Goal: Task Accomplishment & Management: Complete application form

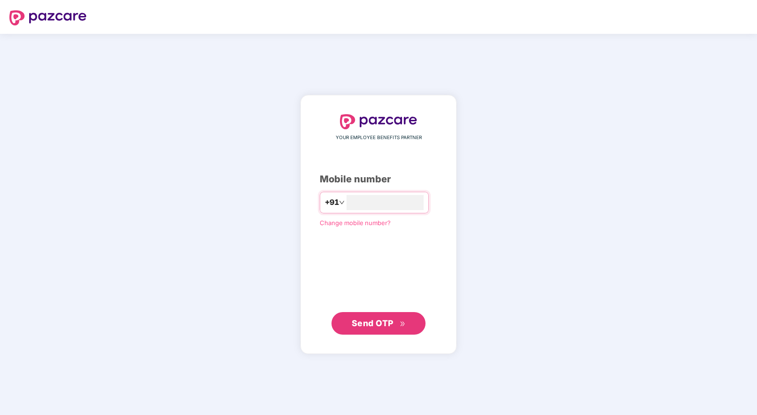
type input "**********"
click at [375, 323] on span "Send OTP" at bounding box center [373, 324] width 42 height 10
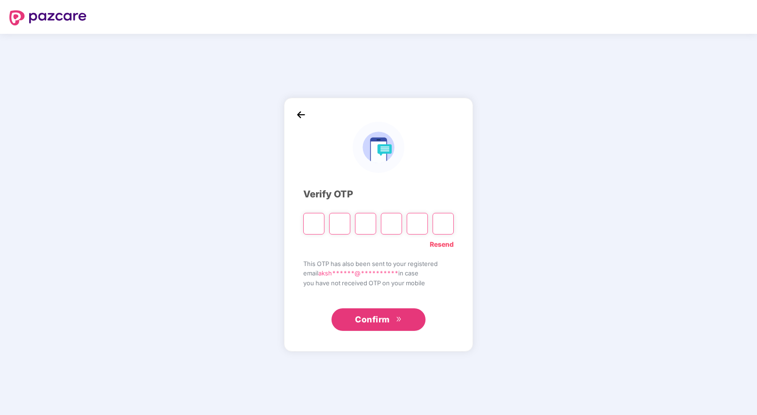
type input "*"
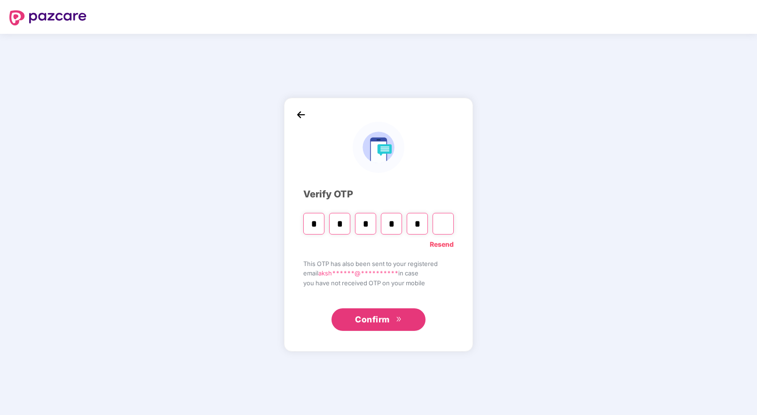
type input "*"
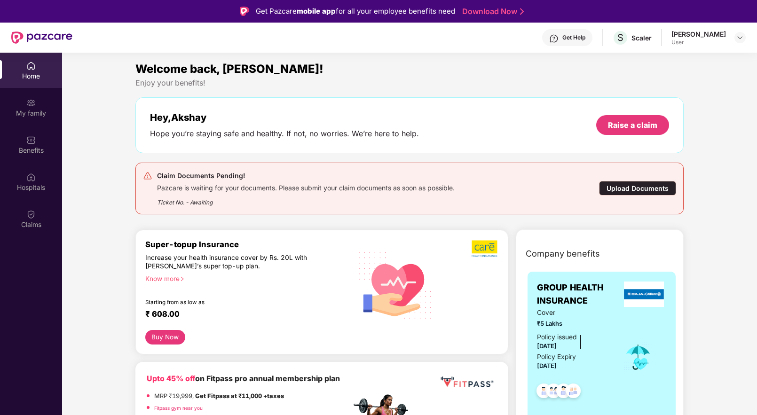
click at [626, 191] on div "Upload Documents" at bounding box center [637, 188] width 77 height 15
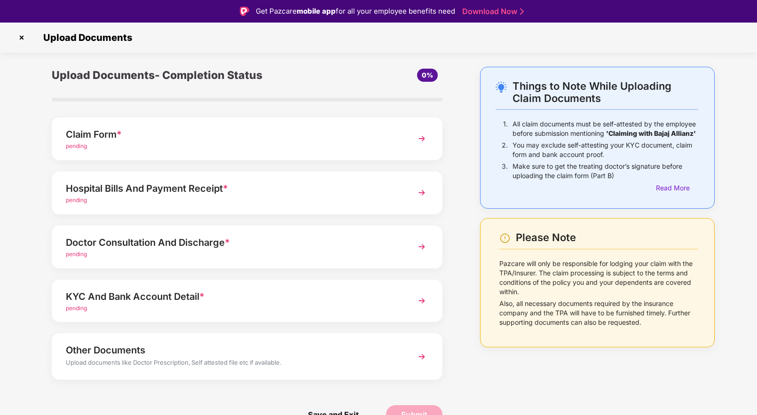
click at [172, 136] on div "Claim Form *" at bounding box center [232, 134] width 333 height 15
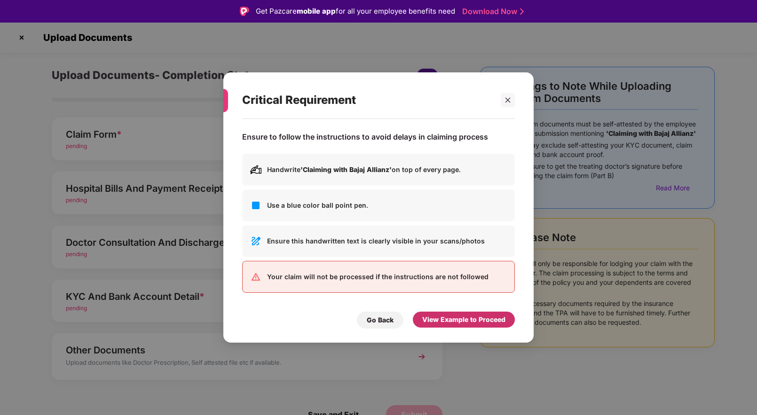
click at [457, 320] on div "View Example to Proceed" at bounding box center [463, 320] width 83 height 10
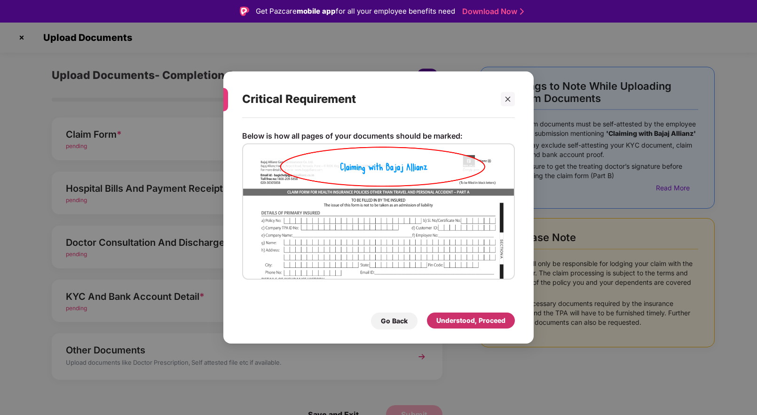
click at [457, 320] on div "Understood, Proceed" at bounding box center [471, 321] width 69 height 10
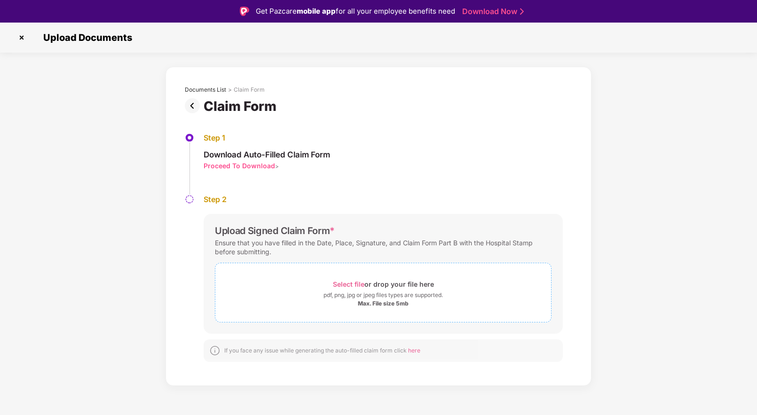
click at [384, 302] on div "Max. File size 5mb" at bounding box center [383, 304] width 51 height 8
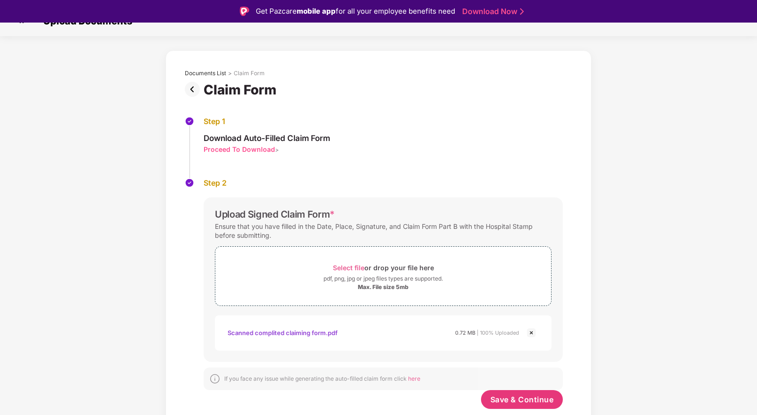
scroll to position [23, 0]
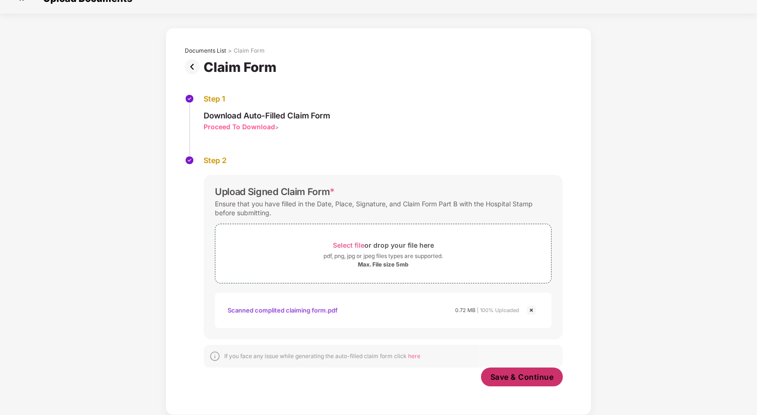
click at [513, 376] on span "Save & Continue" at bounding box center [523, 377] width 64 height 10
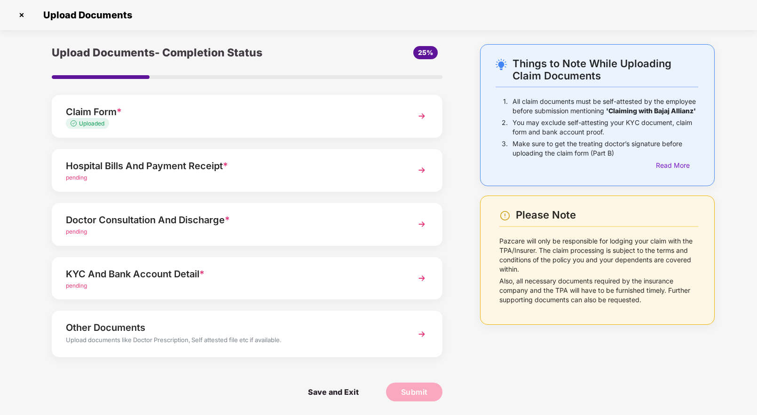
scroll to position [0, 0]
click at [284, 229] on div "pending" at bounding box center [232, 231] width 333 height 9
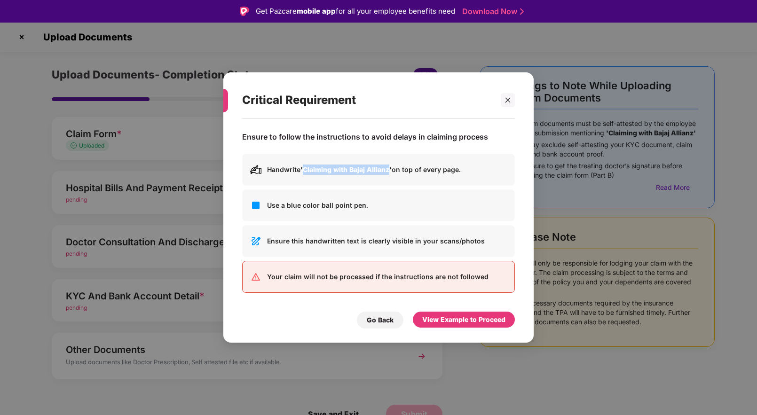
drag, startPoint x: 305, startPoint y: 169, endPoint x: 389, endPoint y: 167, distance: 84.2
click at [389, 167] on b "'Claiming with Bajaj Allianz'" at bounding box center [346, 170] width 91 height 8
copy b "Claiming with Bajaj Allianz"
click at [512, 96] on div at bounding box center [508, 100] width 14 height 14
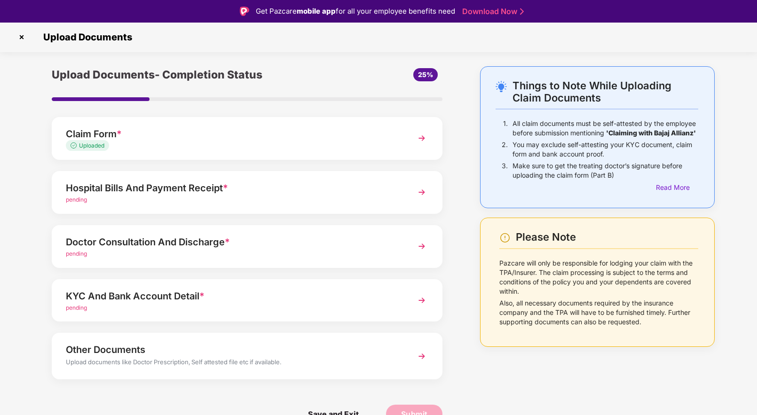
click at [325, 253] on div "pending" at bounding box center [232, 254] width 333 height 9
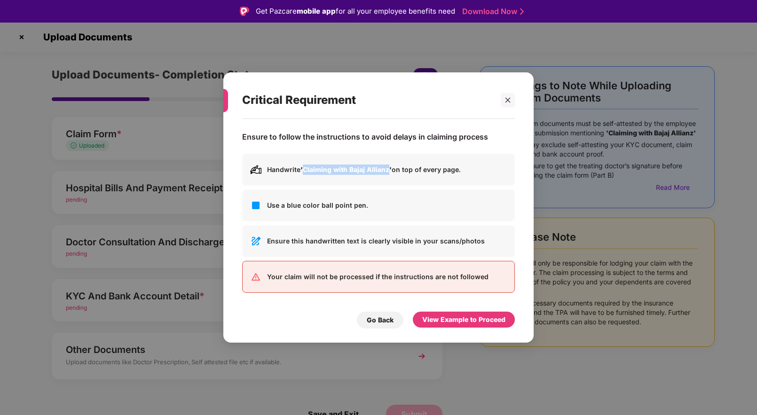
drag, startPoint x: 304, startPoint y: 169, endPoint x: 390, endPoint y: 168, distance: 86.1
click at [390, 168] on b "'Claiming with Bajaj Allianz'" at bounding box center [346, 170] width 91 height 8
copy b "Claiming with Bajaj Allianz"
click at [461, 320] on div "View Example to Proceed" at bounding box center [463, 320] width 83 height 10
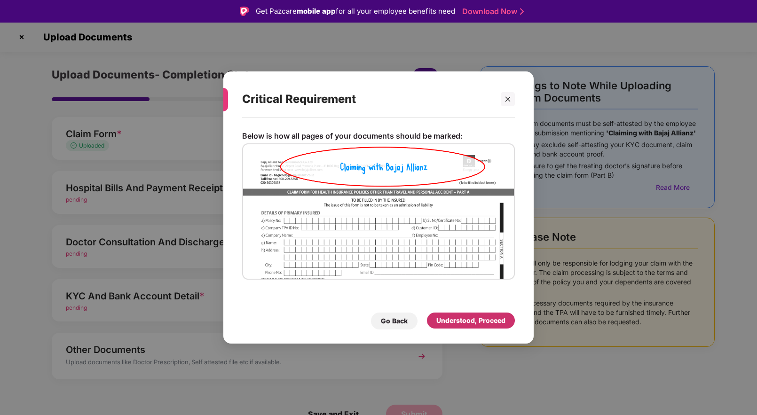
click at [461, 320] on div "Understood, Proceed" at bounding box center [471, 321] width 69 height 10
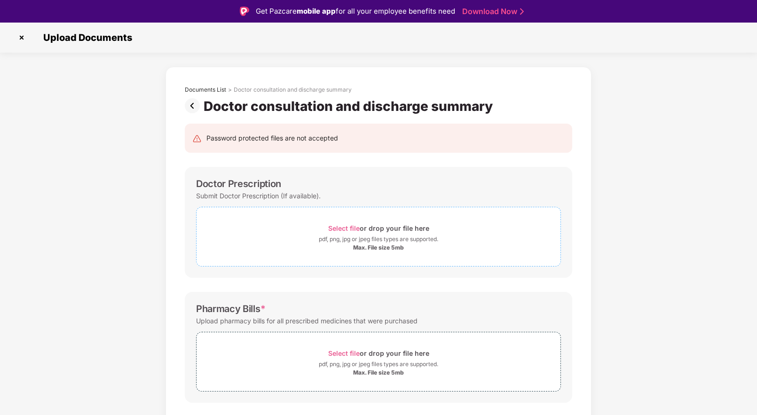
click at [351, 227] on span "Select file" at bounding box center [344, 228] width 32 height 8
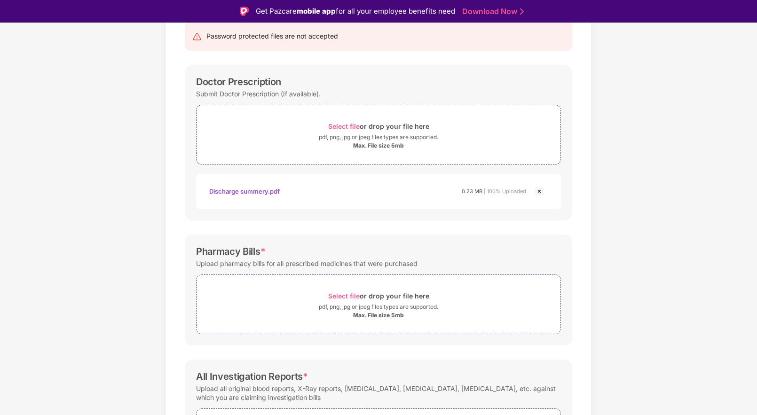
scroll to position [201, 0]
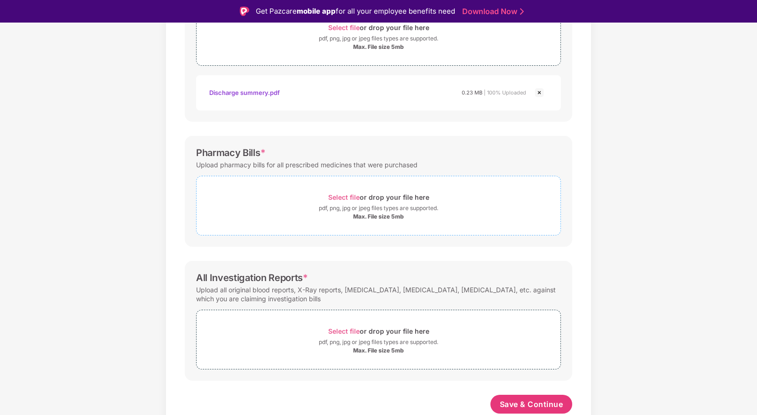
click at [350, 198] on span "Select file" at bounding box center [344, 197] width 32 height 8
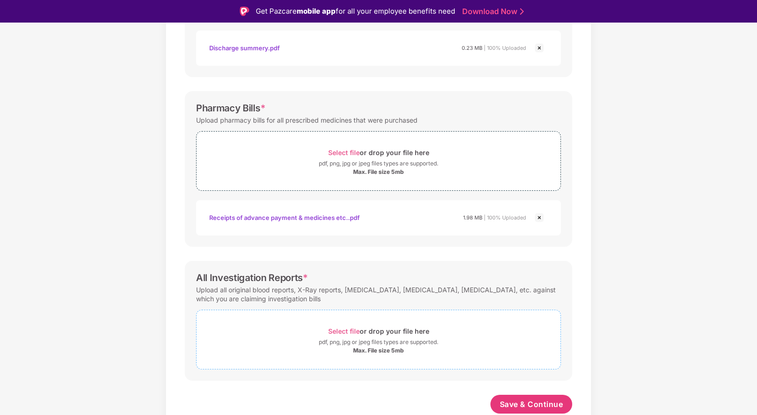
scroll to position [246, 0]
click at [531, 405] on span "Save & Continue" at bounding box center [532, 404] width 64 height 10
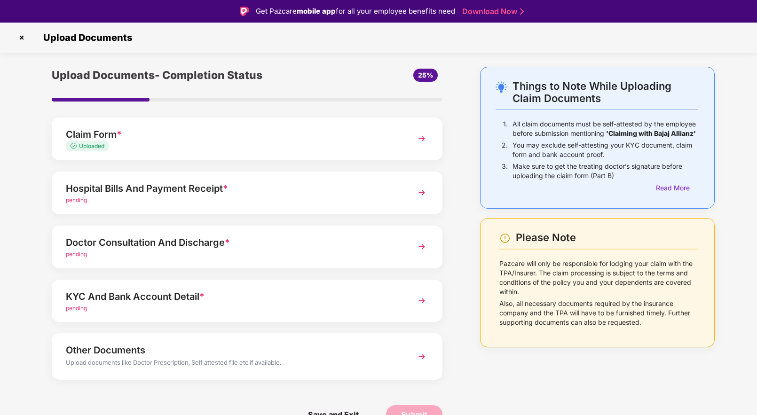
click at [233, 193] on div "Hospital Bills And Payment Receipt *" at bounding box center [232, 188] width 333 height 15
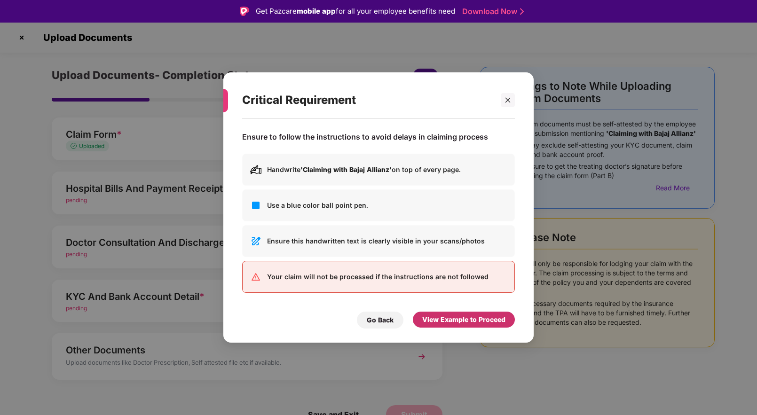
click at [459, 316] on div "View Example to Proceed" at bounding box center [463, 320] width 83 height 10
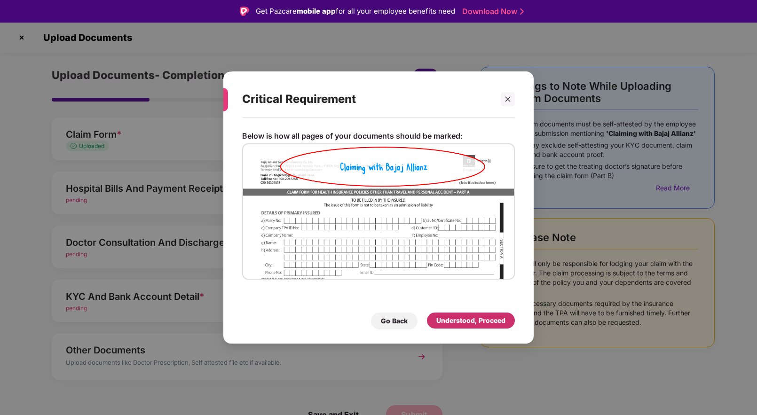
click at [471, 322] on div "Understood, Proceed" at bounding box center [471, 321] width 69 height 10
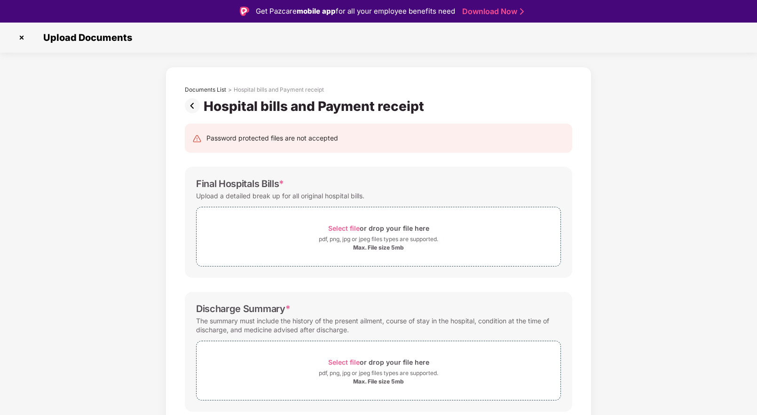
scroll to position [156, 0]
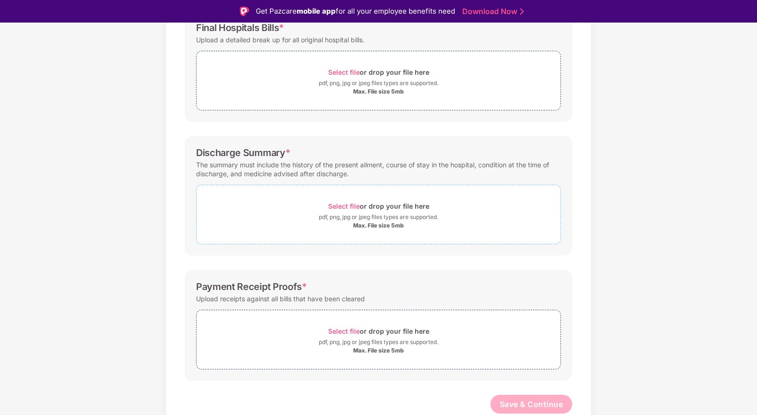
click at [348, 205] on span "Select file" at bounding box center [344, 206] width 32 height 8
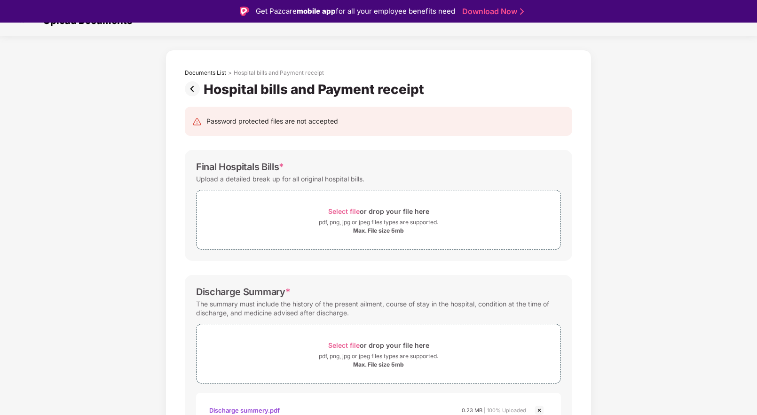
scroll to position [0, 0]
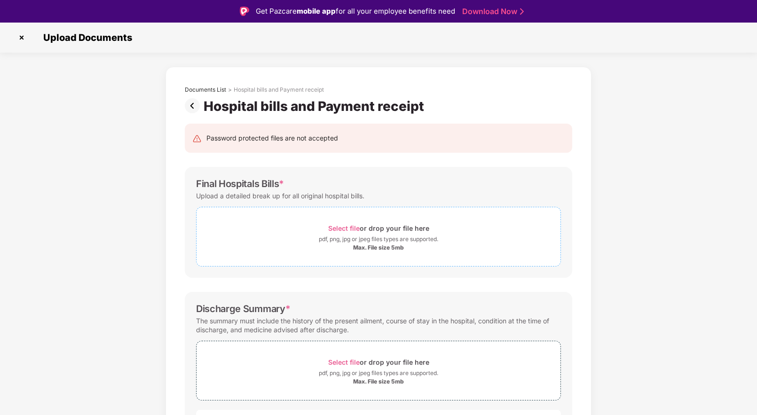
click at [355, 229] on span "Select file" at bounding box center [344, 228] width 32 height 8
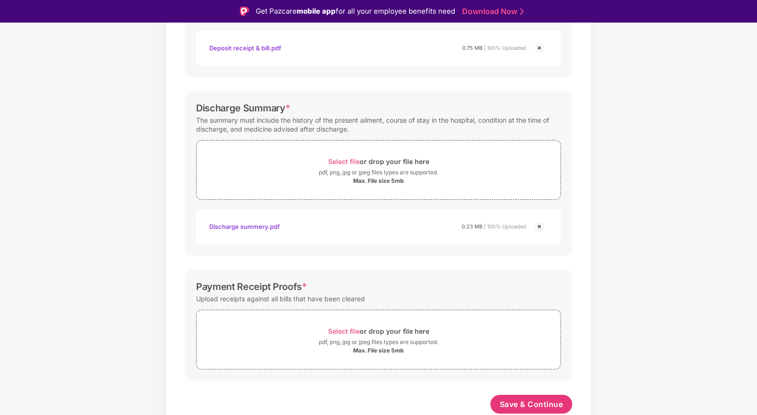
scroll to position [246, 0]
click at [349, 331] on span "Select file" at bounding box center [344, 331] width 32 height 8
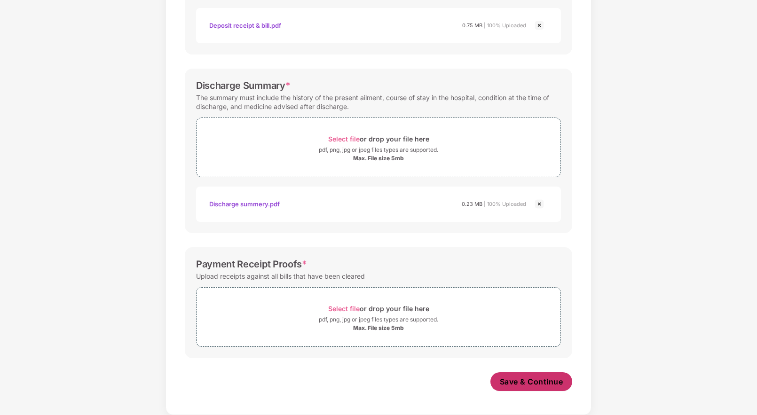
click at [518, 384] on span "Save & Continue" at bounding box center [532, 382] width 64 height 10
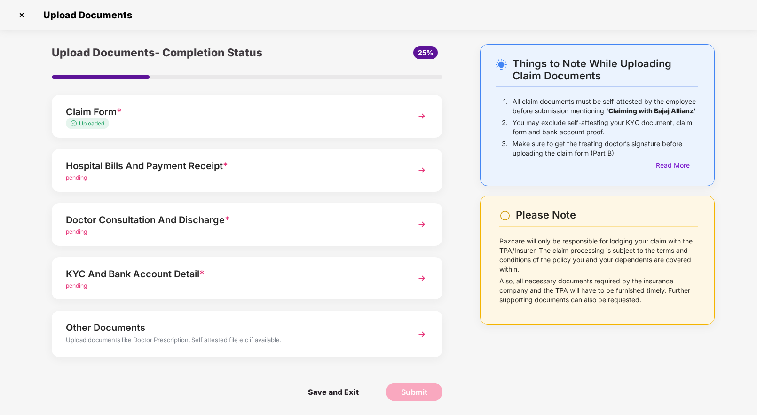
click at [169, 230] on div "pending" at bounding box center [232, 232] width 333 height 9
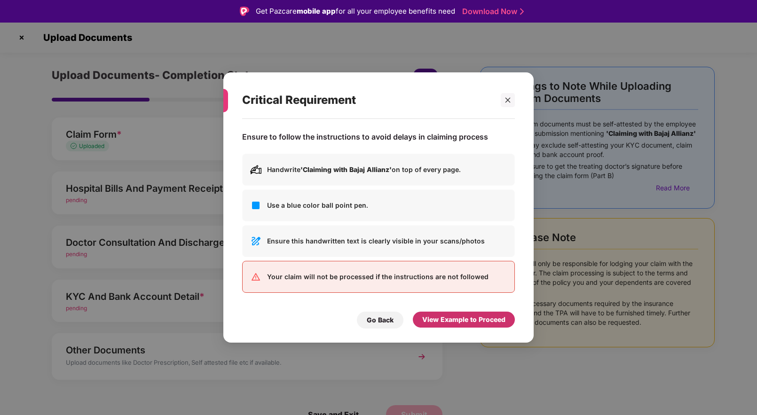
click at [456, 321] on div "View Example to Proceed" at bounding box center [463, 320] width 83 height 10
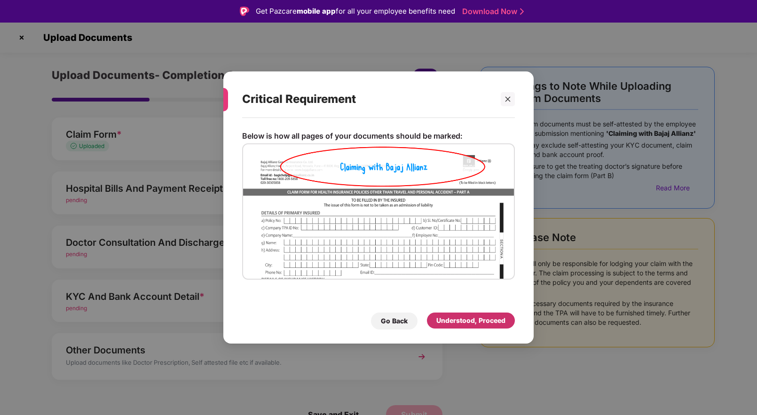
click at [463, 315] on div "Understood, Proceed" at bounding box center [471, 321] width 88 height 16
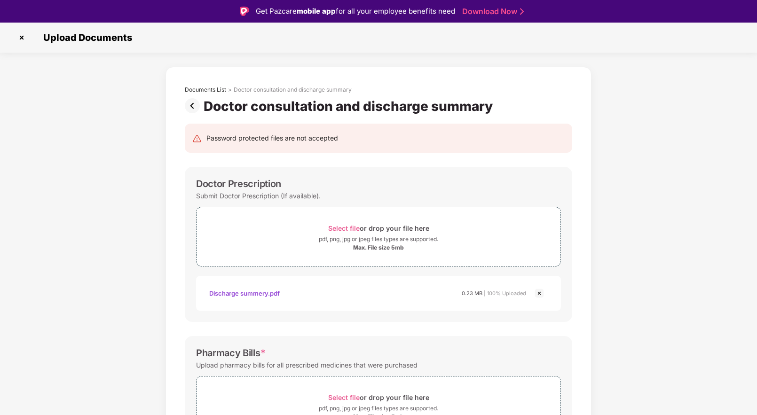
click at [192, 105] on img at bounding box center [194, 105] width 19 height 15
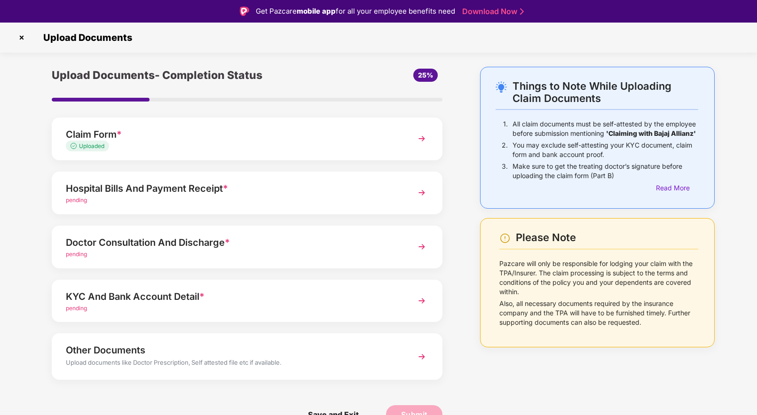
click at [182, 192] on div "Hospital Bills And Payment Receipt *" at bounding box center [232, 188] width 333 height 15
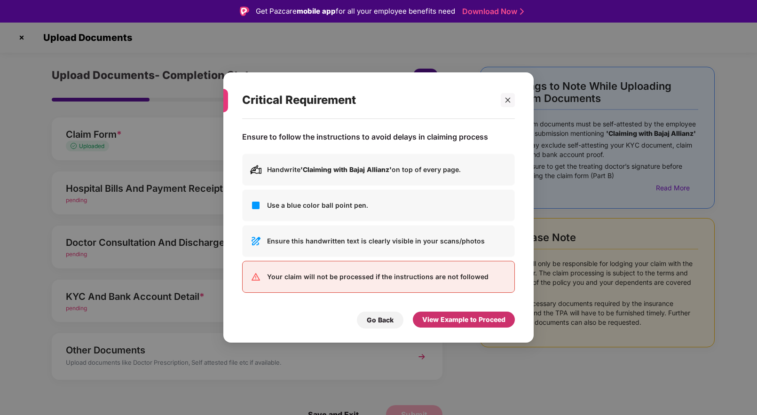
click at [458, 324] on div "View Example to Proceed" at bounding box center [463, 320] width 83 height 10
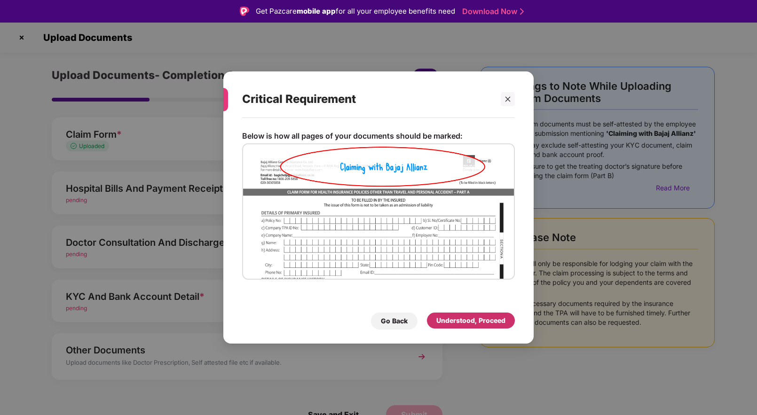
click at [466, 320] on div "Understood, Proceed" at bounding box center [471, 321] width 69 height 10
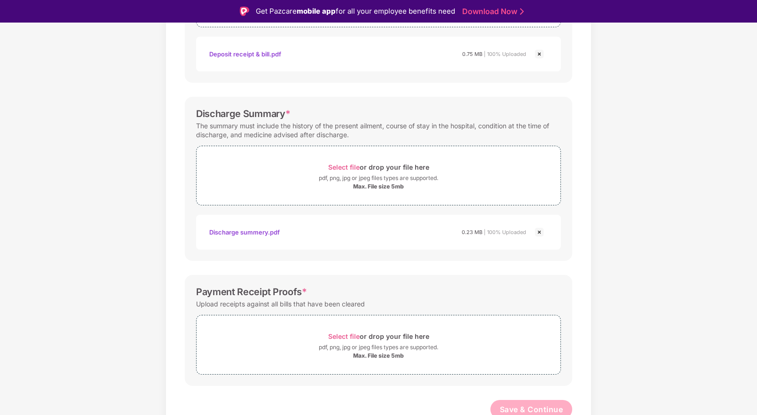
scroll to position [245, 0]
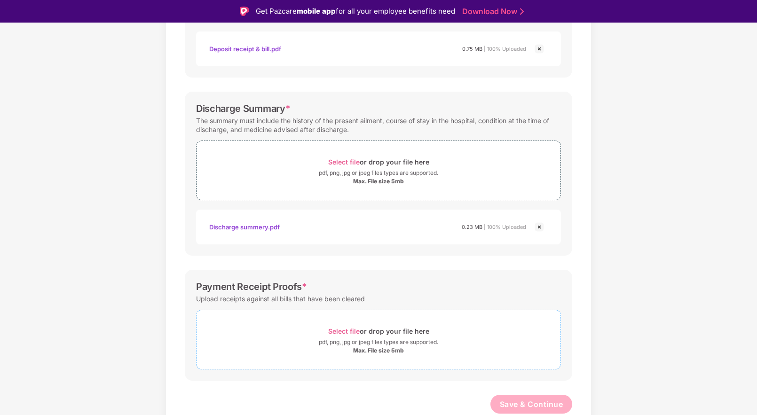
click at [347, 333] on span "Select file" at bounding box center [344, 331] width 32 height 8
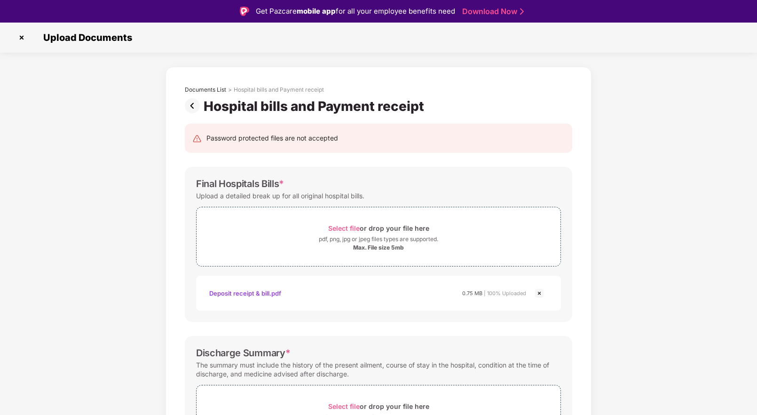
scroll to position [289, 0]
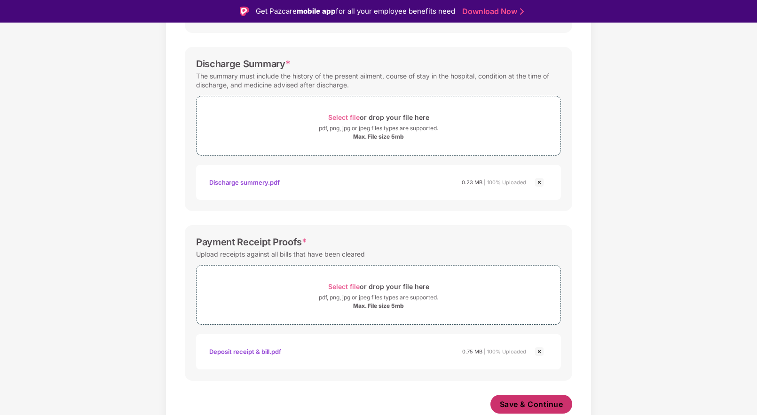
click at [526, 405] on span "Save & Continue" at bounding box center [532, 404] width 64 height 10
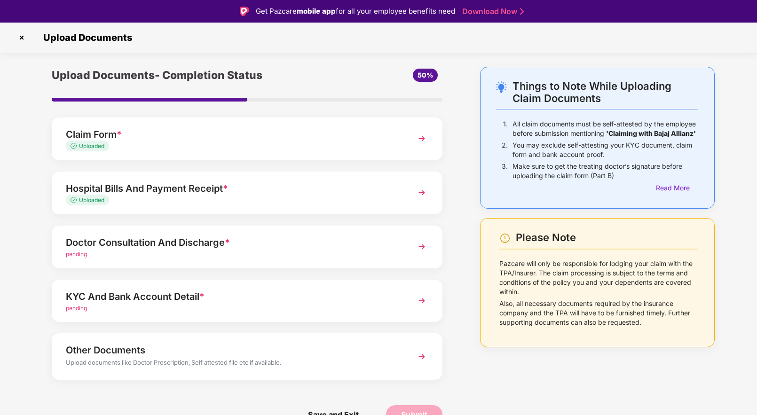
click at [218, 249] on div "Doctor Consultation And Discharge *" at bounding box center [232, 242] width 333 height 15
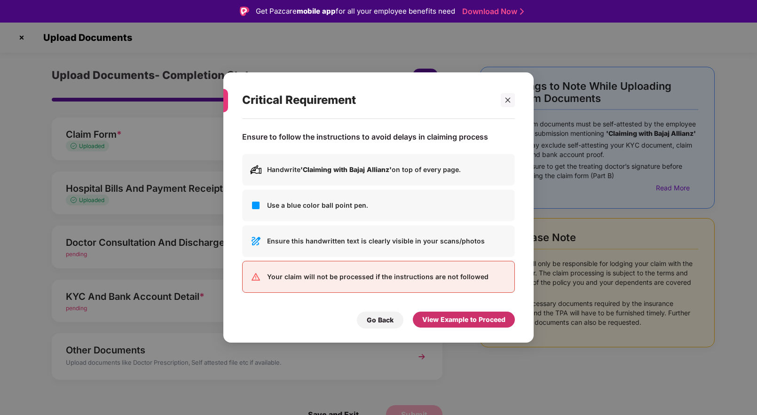
click at [459, 321] on div "View Example to Proceed" at bounding box center [463, 320] width 83 height 10
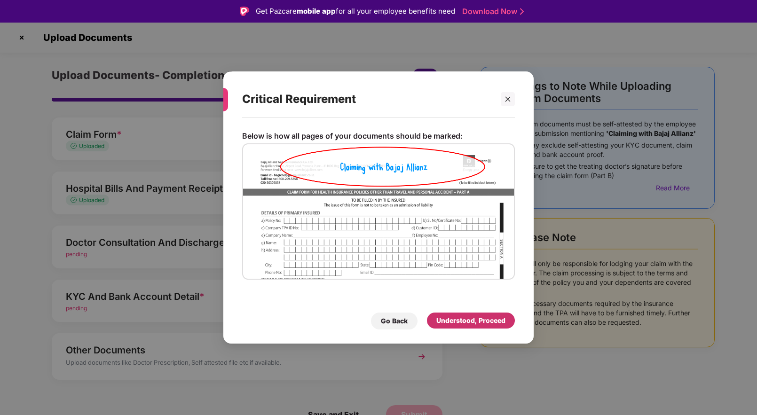
click at [473, 321] on div "Understood, Proceed" at bounding box center [471, 321] width 69 height 10
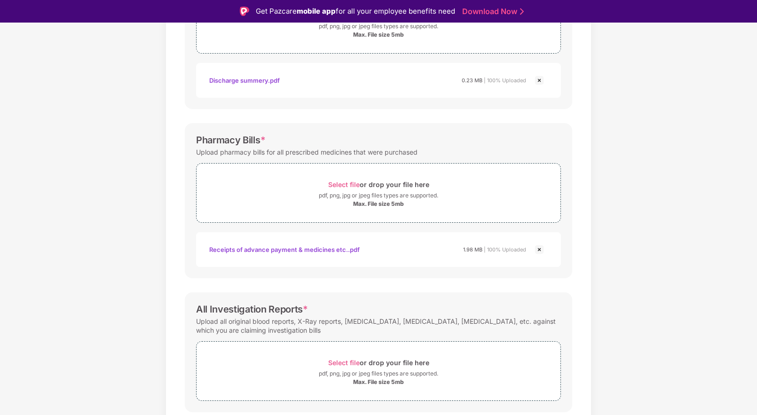
scroll to position [245, 0]
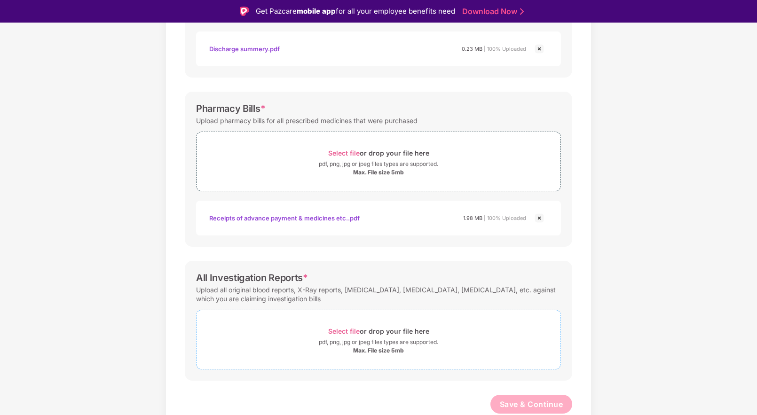
click at [354, 331] on span "Select file" at bounding box center [344, 331] width 32 height 8
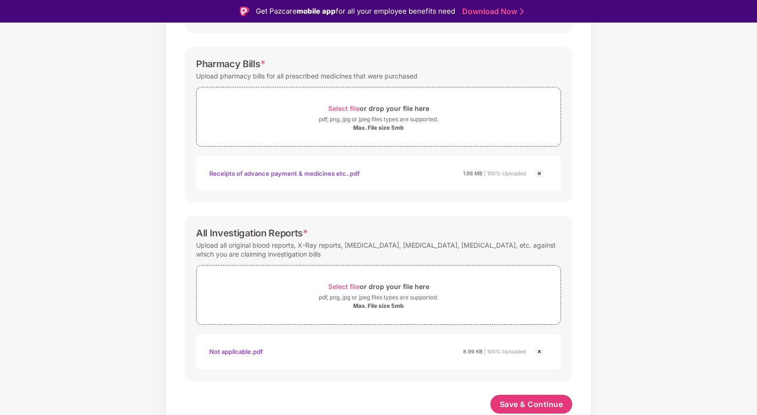
scroll to position [289, 0]
click at [534, 404] on span "Save & Continue" at bounding box center [532, 404] width 64 height 10
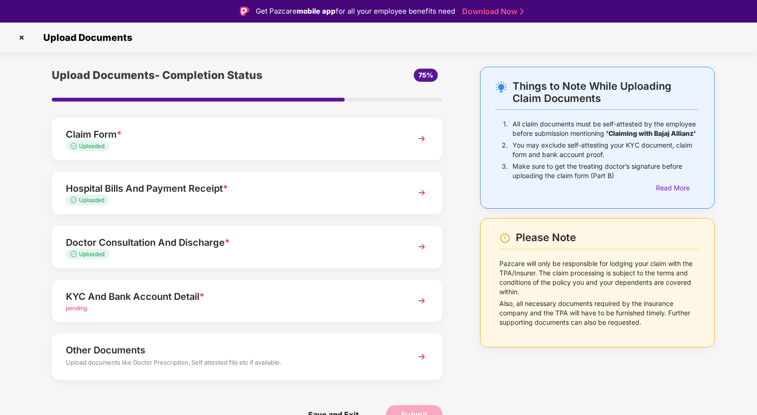
click at [183, 302] on div "KYC And Bank Account Detail *" at bounding box center [232, 296] width 333 height 15
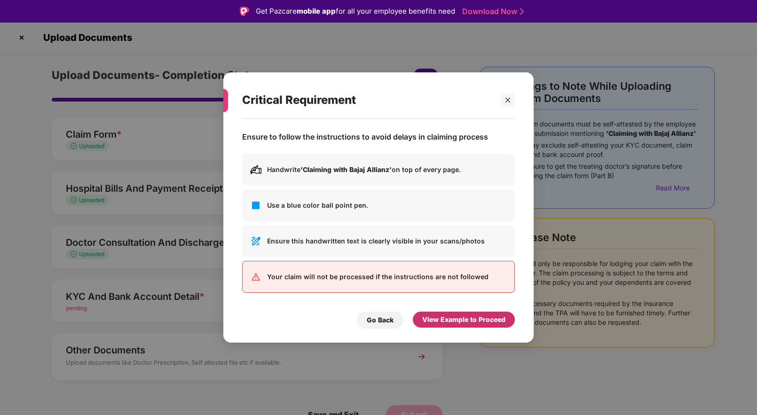
click at [450, 322] on div "View Example to Proceed" at bounding box center [463, 320] width 83 height 10
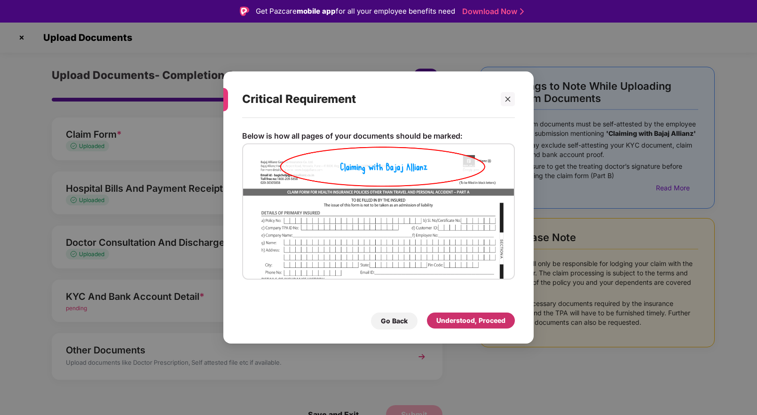
click at [470, 322] on div "Understood, Proceed" at bounding box center [471, 321] width 69 height 10
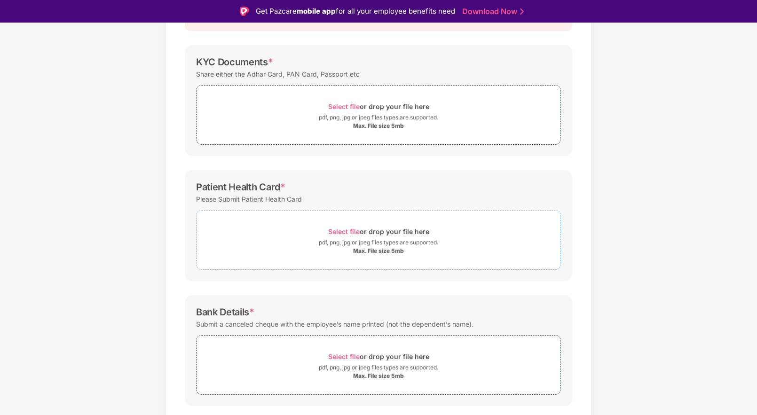
scroll to position [147, 0]
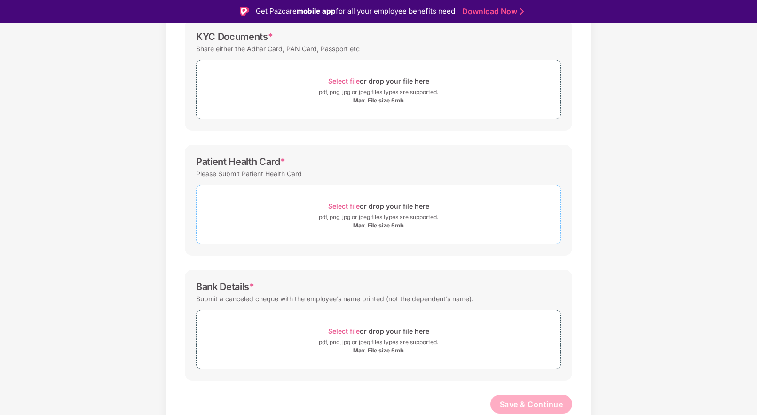
click at [340, 203] on span "Select file" at bounding box center [344, 206] width 32 height 8
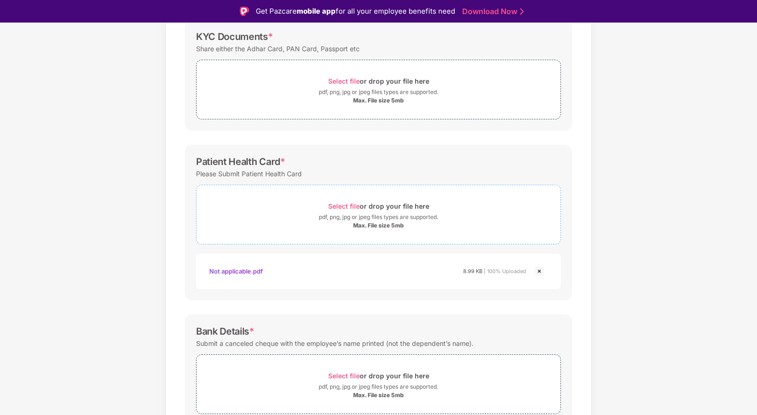
click at [344, 202] on span "Select file" at bounding box center [344, 206] width 32 height 8
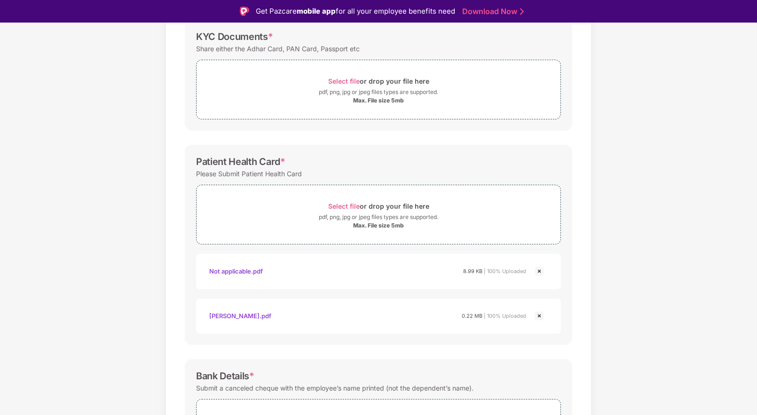
click at [540, 271] on img at bounding box center [539, 271] width 11 height 11
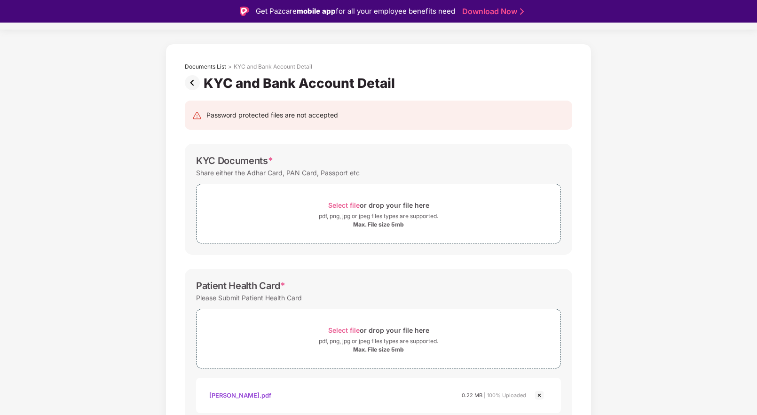
scroll to position [21, 0]
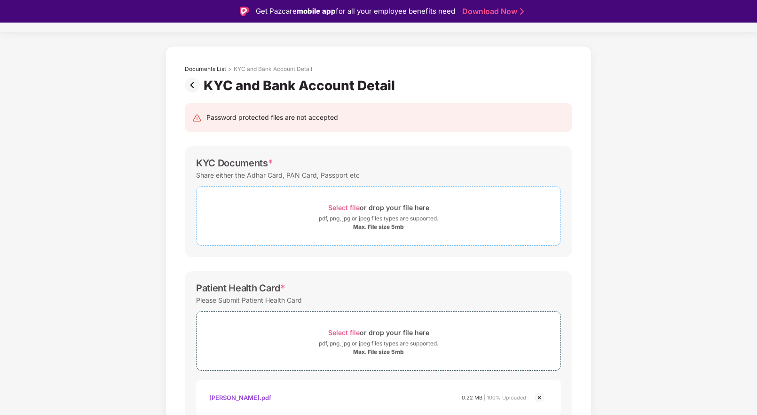
click at [347, 208] on span "Select file" at bounding box center [344, 208] width 32 height 8
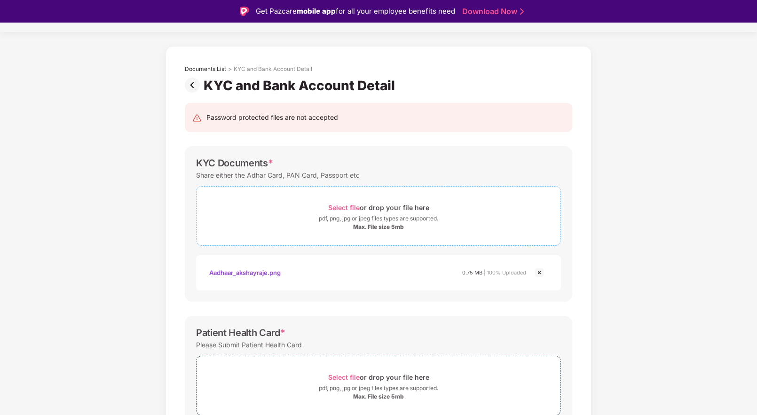
click at [342, 209] on span "Select file" at bounding box center [344, 208] width 32 height 8
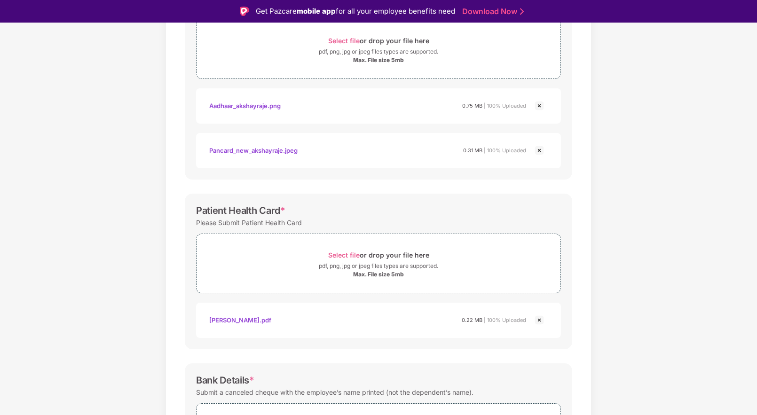
scroll to position [281, 0]
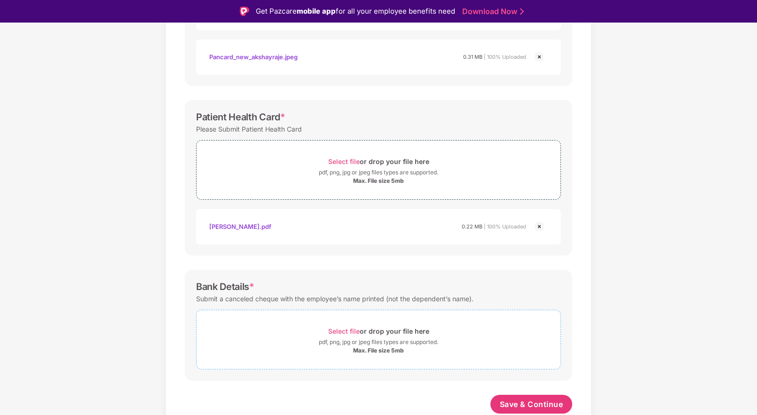
click at [351, 330] on span "Select file" at bounding box center [344, 331] width 32 height 8
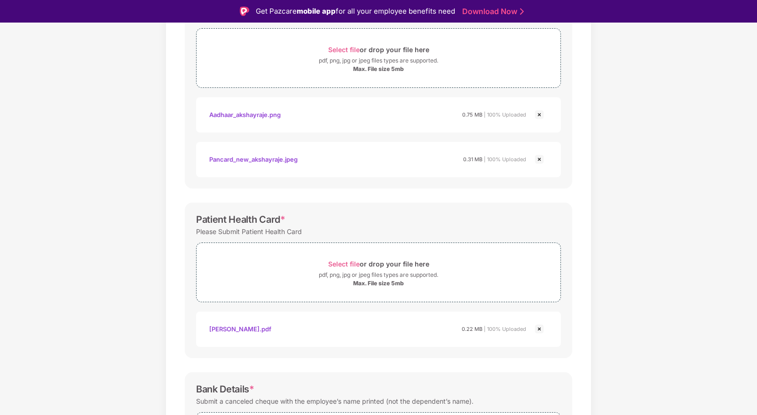
scroll to position [326, 0]
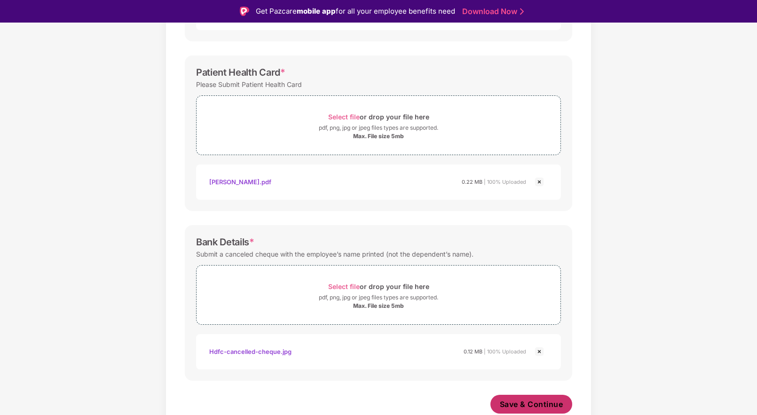
click at [532, 401] on span "Save & Continue" at bounding box center [532, 404] width 64 height 10
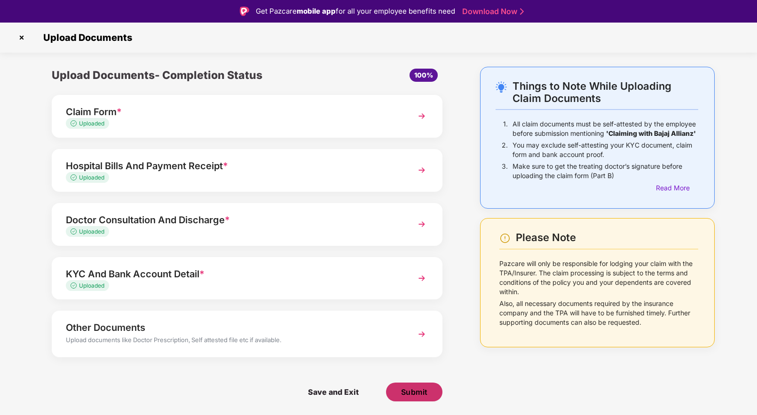
click at [415, 389] on span "Submit" at bounding box center [414, 392] width 27 height 10
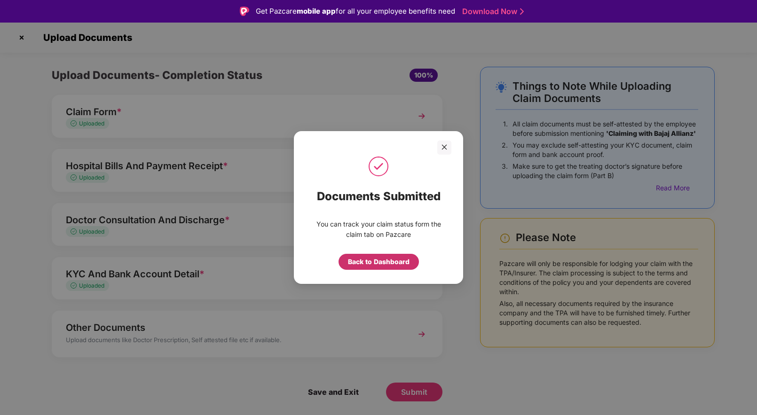
click at [382, 258] on div "Back to Dashboard" at bounding box center [379, 262] width 62 height 10
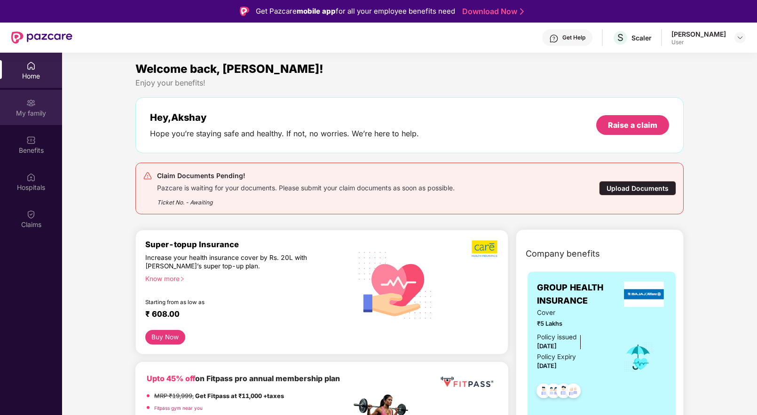
click at [29, 103] on img at bounding box center [30, 102] width 9 height 9
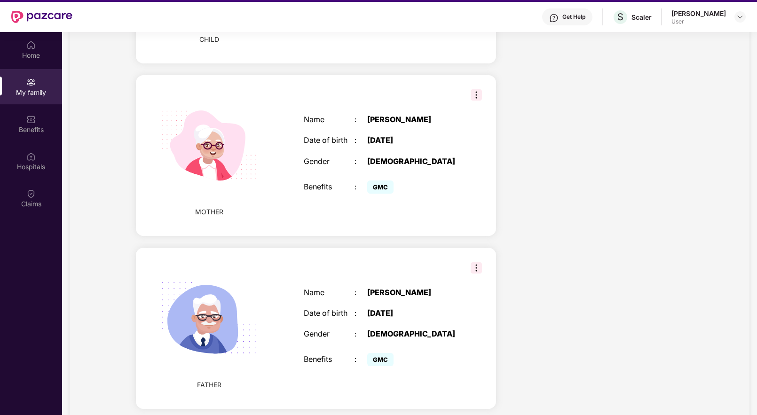
scroll to position [53, 0]
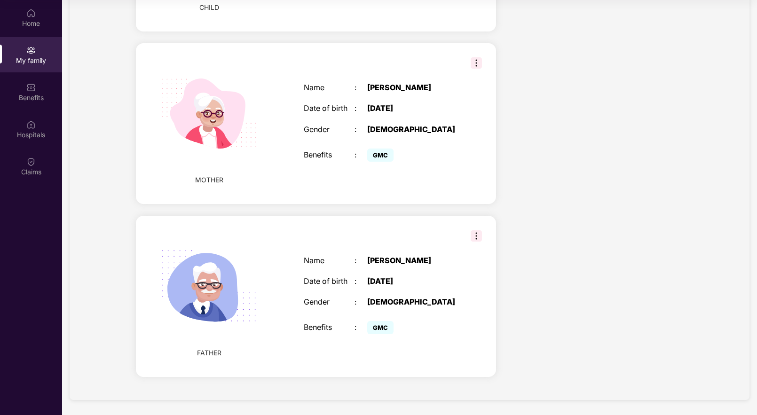
click at [478, 56] on div "MOTHER Name : [PERSON_NAME] Date of birth : [DEMOGRAPHIC_DATA] Gender : [DEMOGR…" at bounding box center [316, 123] width 360 height 161
click at [475, 63] on img at bounding box center [476, 62] width 11 height 11
click at [429, 98] on div "Name : [PERSON_NAME] Date of birth : [DEMOGRAPHIC_DATA] Gender : [DEMOGRAPHIC_D…" at bounding box center [380, 124] width 171 height 104
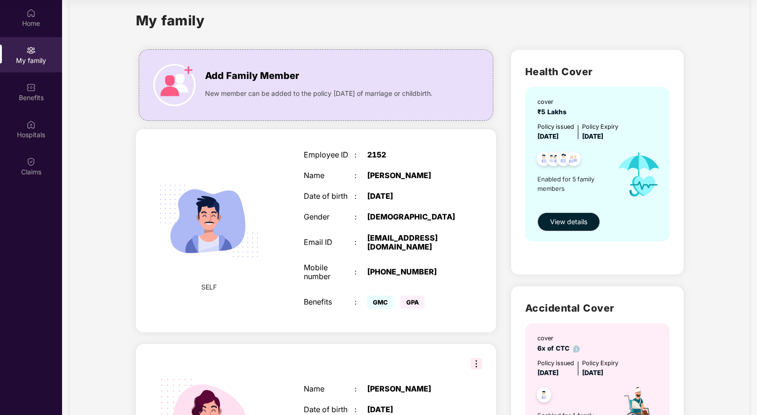
scroll to position [31, 0]
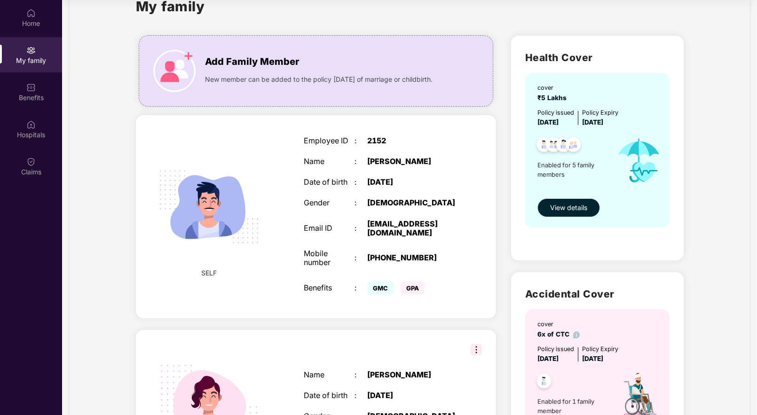
click at [558, 210] on span "View details" at bounding box center [568, 208] width 37 height 10
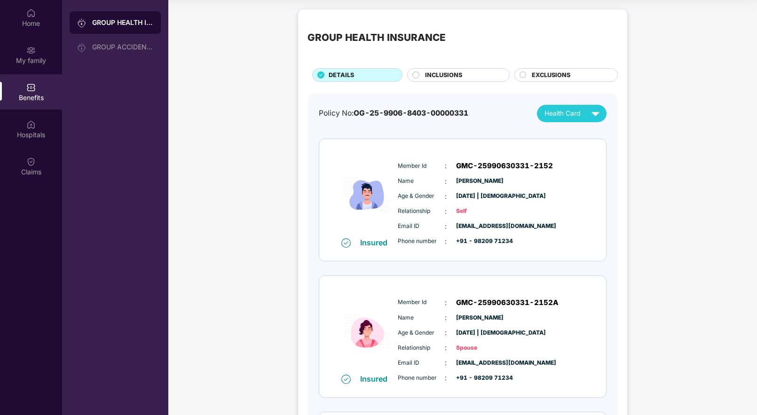
click at [582, 120] on div "Health Card" at bounding box center [574, 113] width 59 height 16
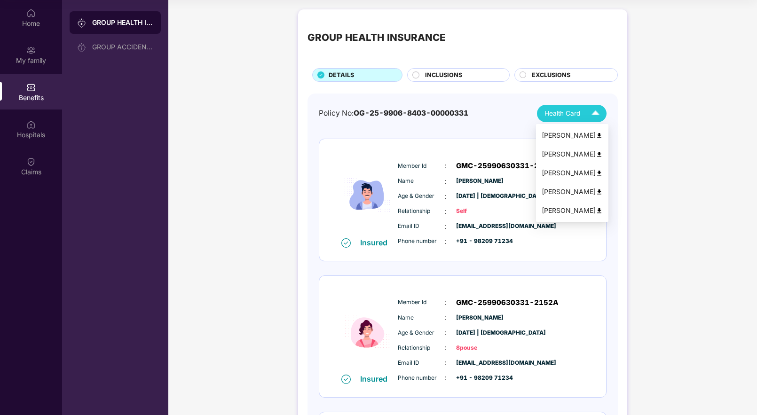
click at [597, 192] on img at bounding box center [599, 192] width 7 height 7
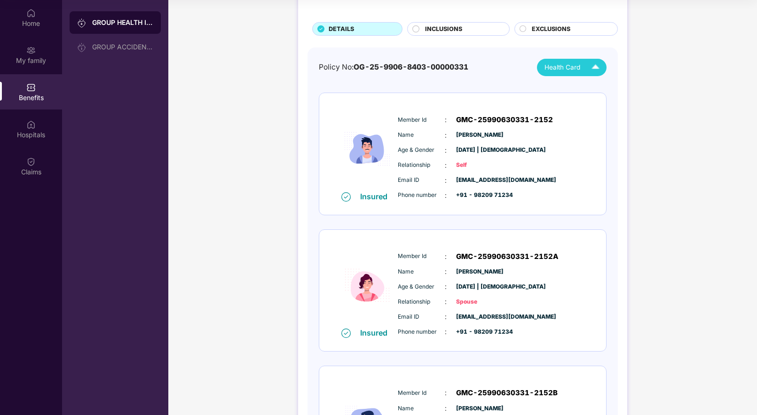
scroll to position [48, 0]
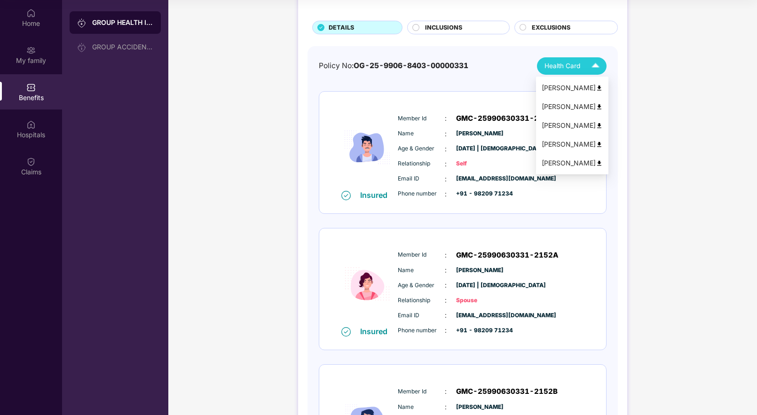
click at [592, 58] on img at bounding box center [596, 66] width 16 height 16
click at [598, 162] on img at bounding box center [599, 163] width 7 height 7
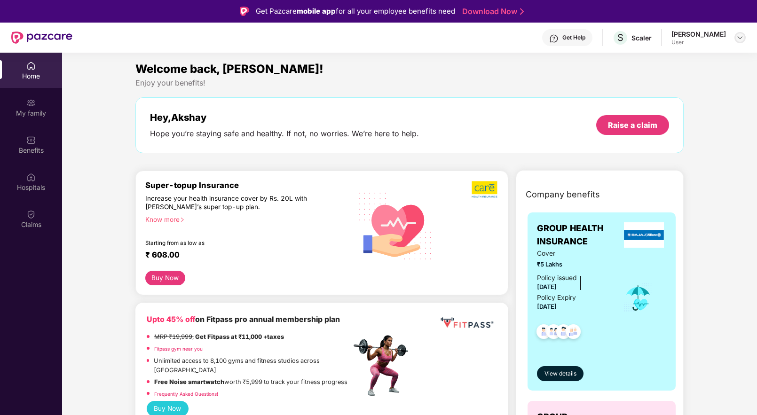
click at [744, 34] on div at bounding box center [740, 37] width 11 height 11
click at [740, 38] on img at bounding box center [741, 38] width 8 height 8
click at [560, 371] on span "View details" at bounding box center [561, 374] width 32 height 9
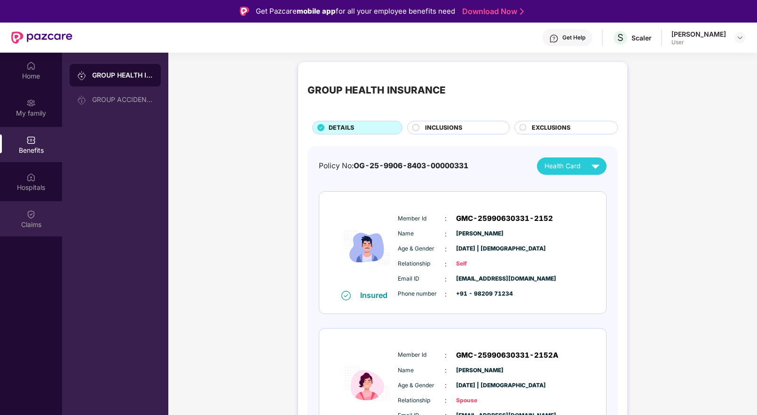
click at [29, 218] on img at bounding box center [30, 214] width 9 height 9
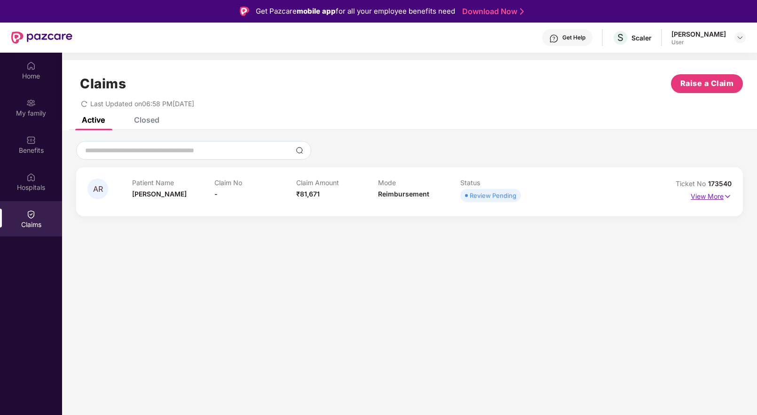
click at [723, 195] on p "View More" at bounding box center [711, 195] width 41 height 13
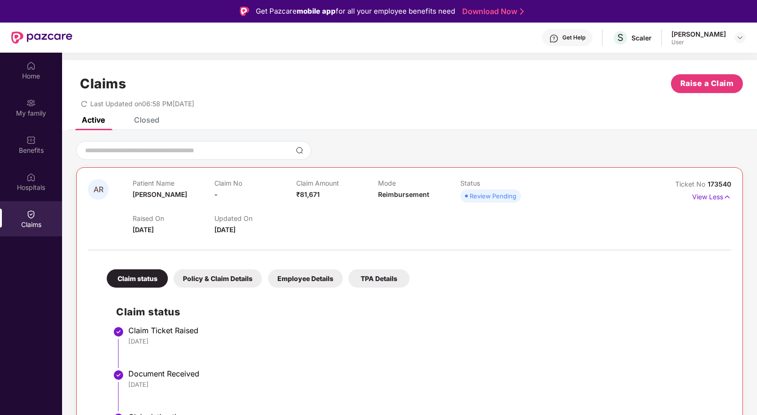
scroll to position [53, 0]
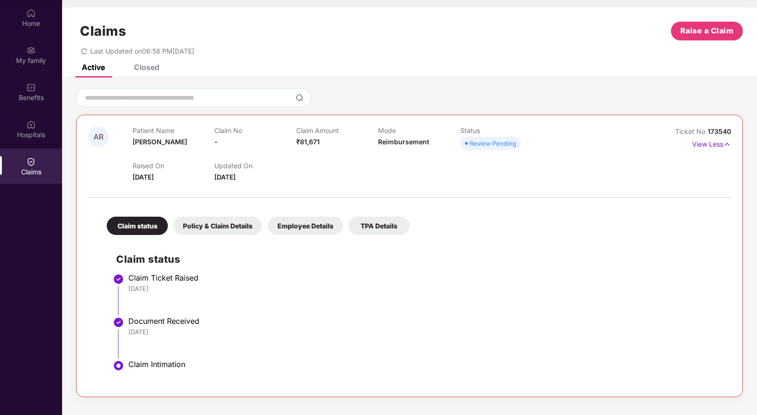
click at [219, 230] on div "Policy & Claim Details" at bounding box center [218, 226] width 88 height 18
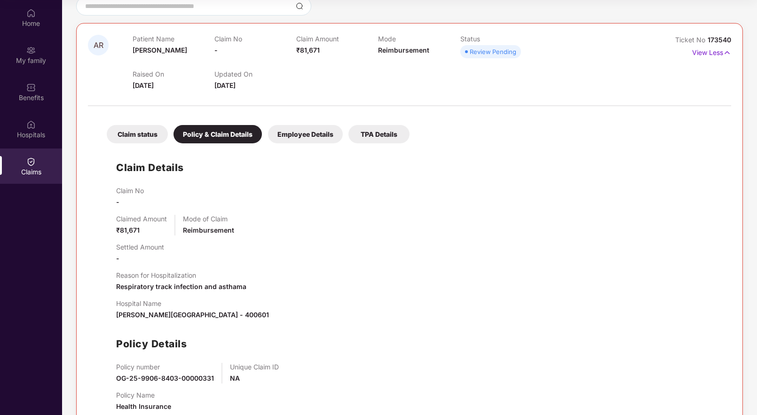
scroll to position [117, 0]
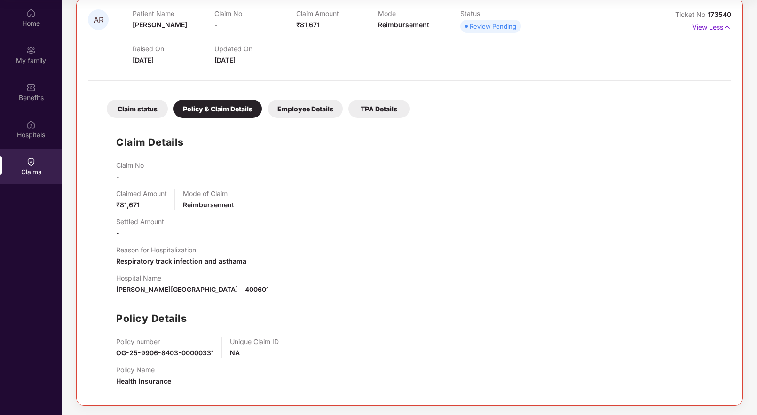
click at [303, 103] on div "Employee Details" at bounding box center [305, 109] width 75 height 18
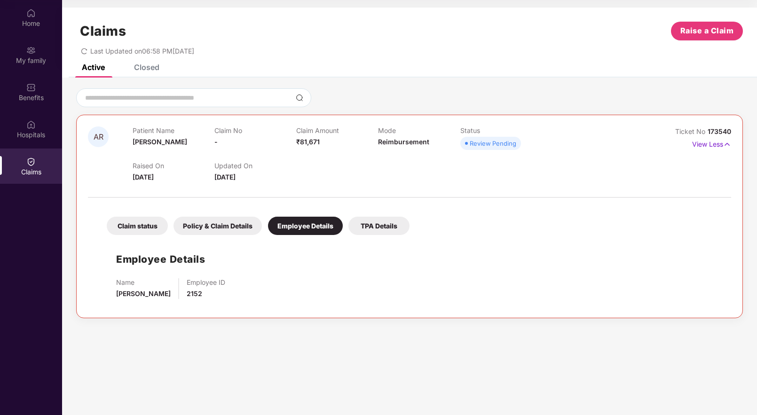
scroll to position [0, 0]
click at [377, 230] on div "TPA Details" at bounding box center [379, 226] width 61 height 18
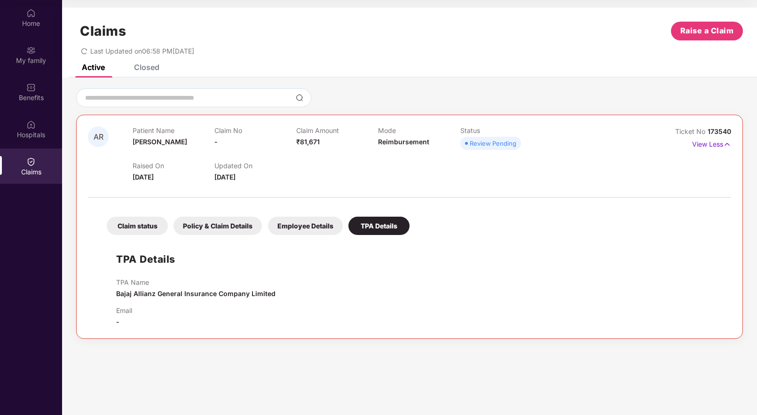
click at [220, 224] on div "Policy & Claim Details" at bounding box center [218, 226] width 88 height 18
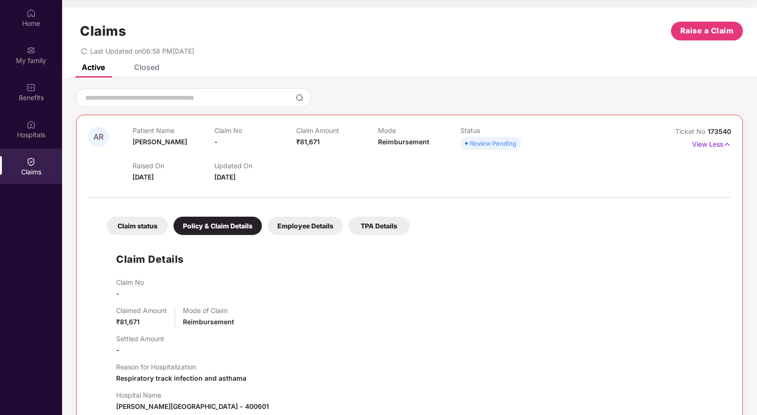
click at [119, 224] on div "Claim status" at bounding box center [137, 226] width 61 height 18
